Goal: Check status: Check status

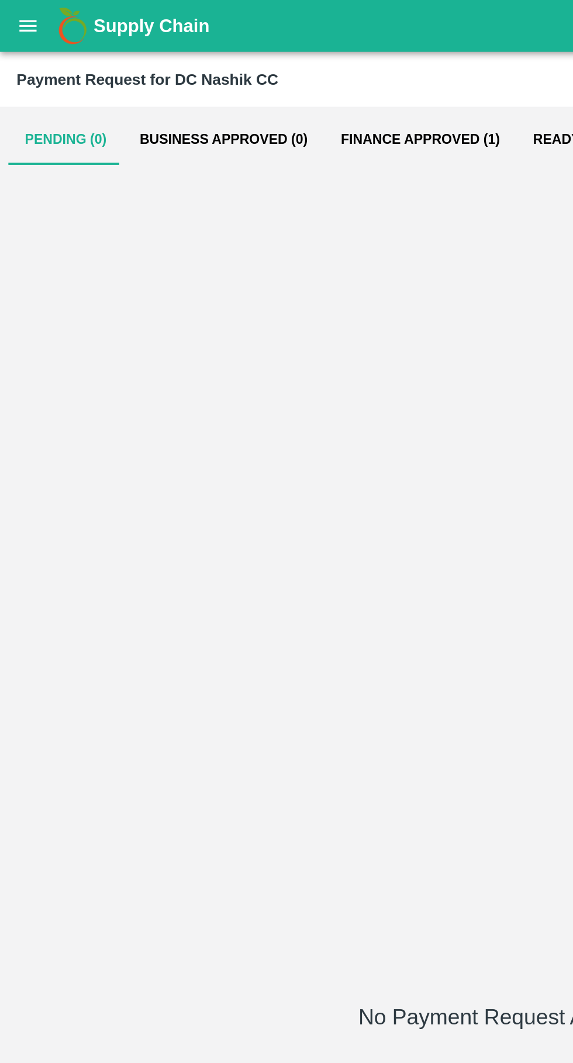
click at [24, 20] on button "open drawer" at bounding box center [15, 14] width 27 height 27
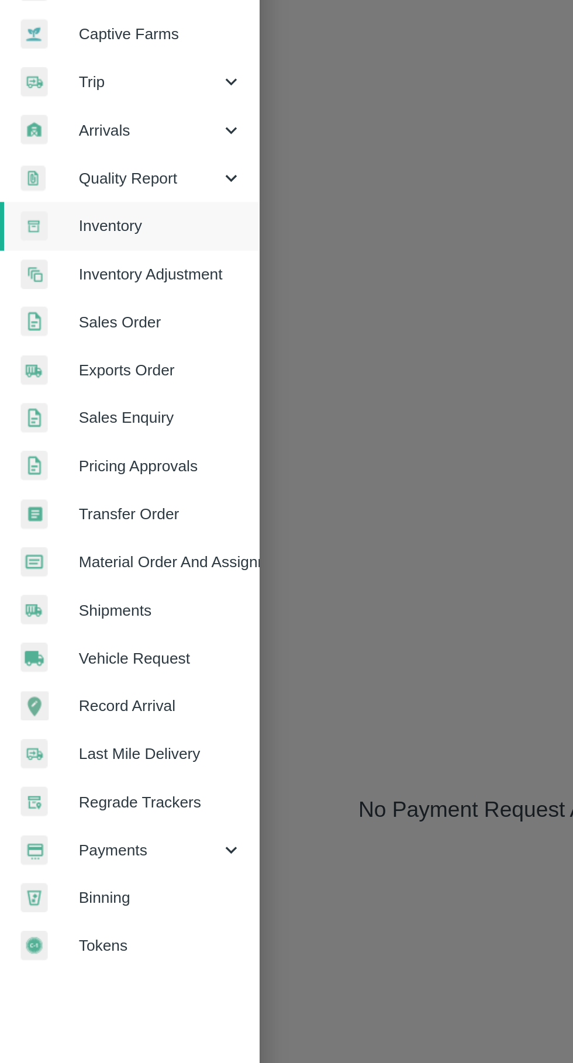
click at [101, 594] on span "Payments" at bounding box center [84, 596] width 80 height 13
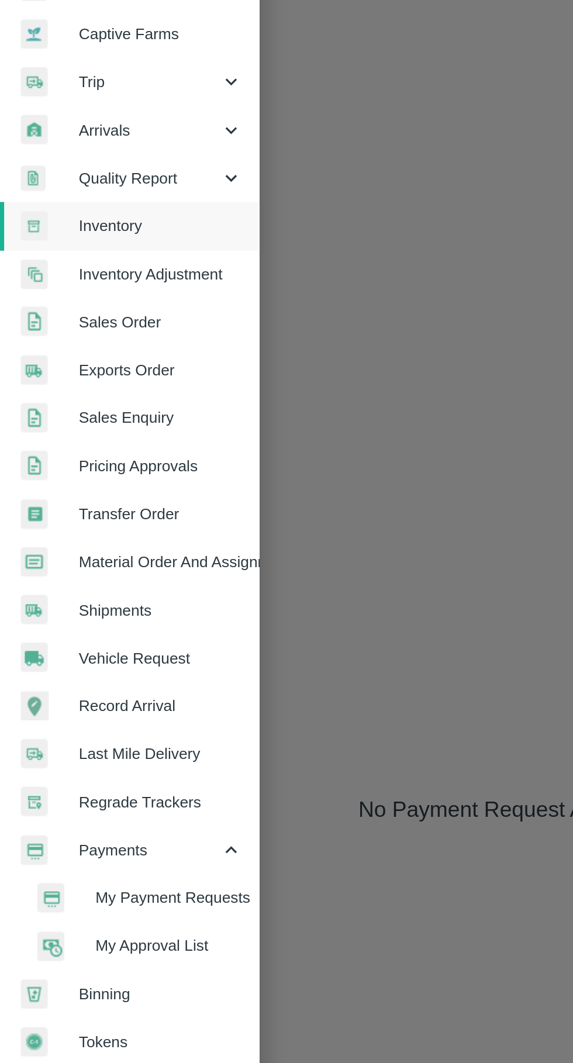
click at [115, 617] on span "My Payment Requests" at bounding box center [95, 623] width 83 height 13
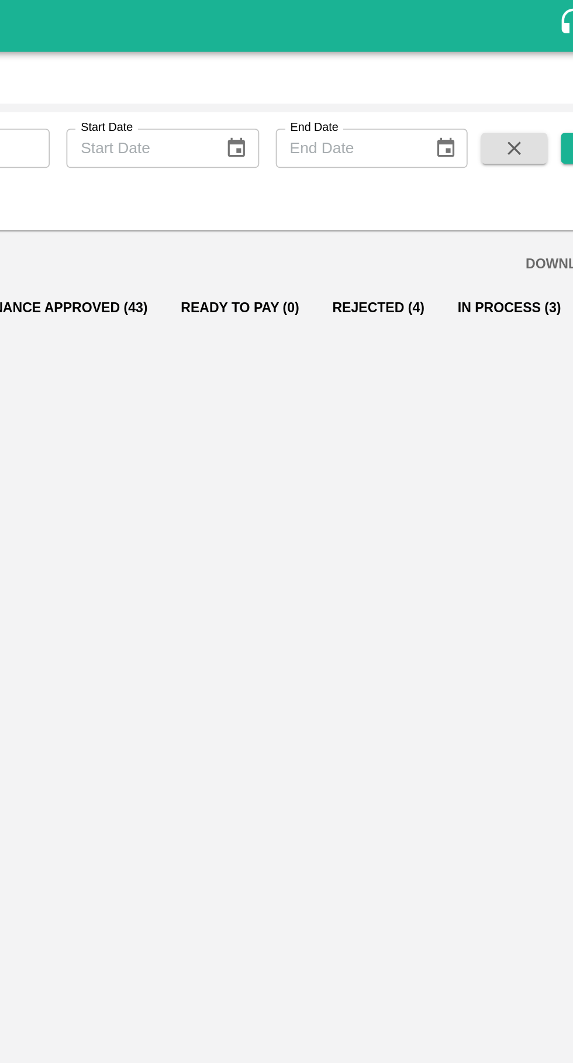
click at [477, 172] on button "In Process (3)" at bounding box center [494, 174] width 77 height 28
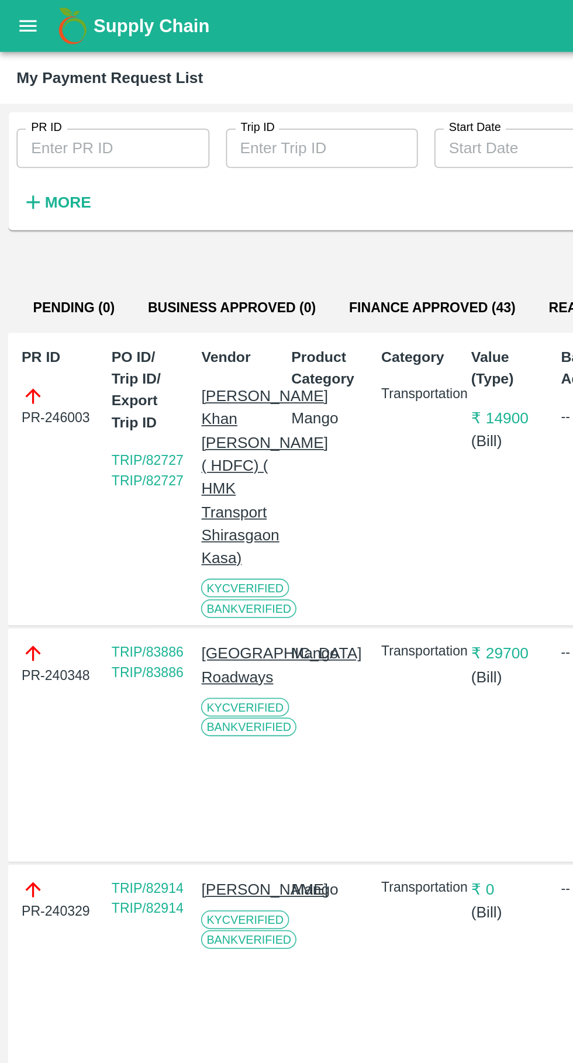
click at [144, 161] on button "Business Approved (0)" at bounding box center [130, 174] width 113 height 28
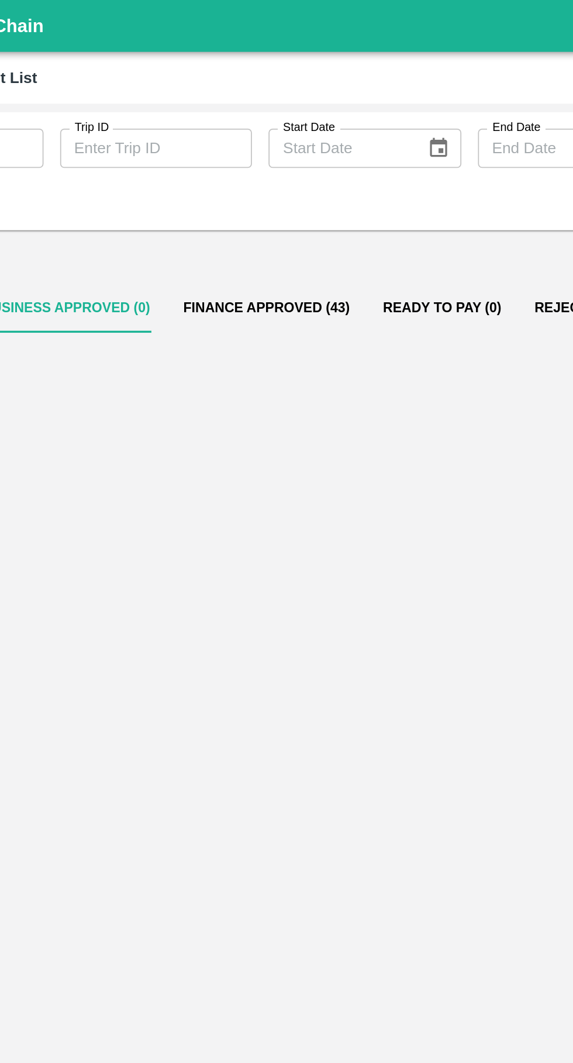
click at [246, 167] on button "Finance Approved (43)" at bounding box center [244, 174] width 113 height 28
